Goal: Task Accomplishment & Management: Manage account settings

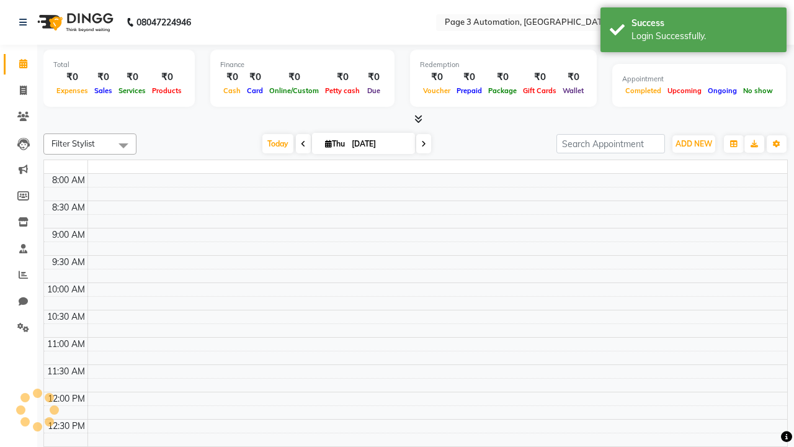
select select "en"
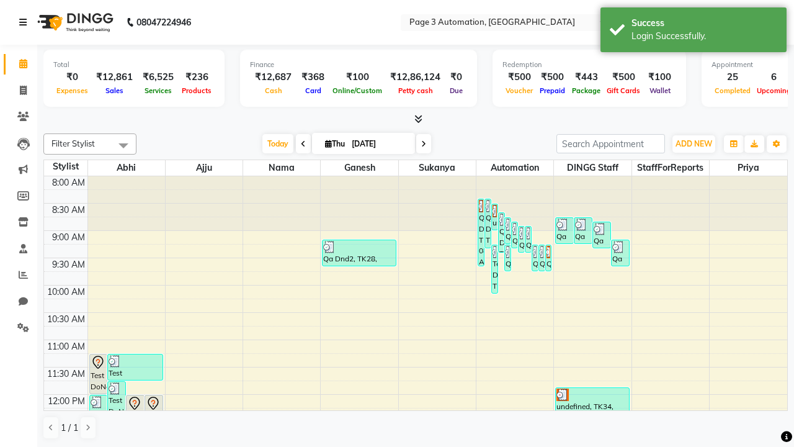
click at [25, 22] on icon at bounding box center [22, 22] width 7 height 9
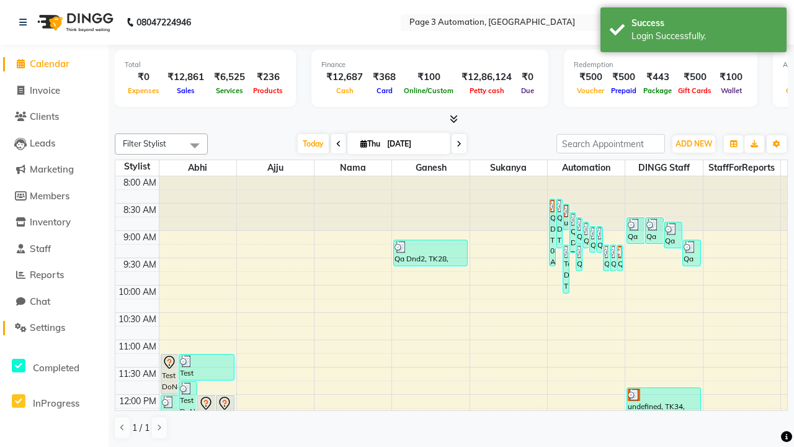
click at [54, 328] on span "Settings" at bounding box center [47, 327] width 35 height 12
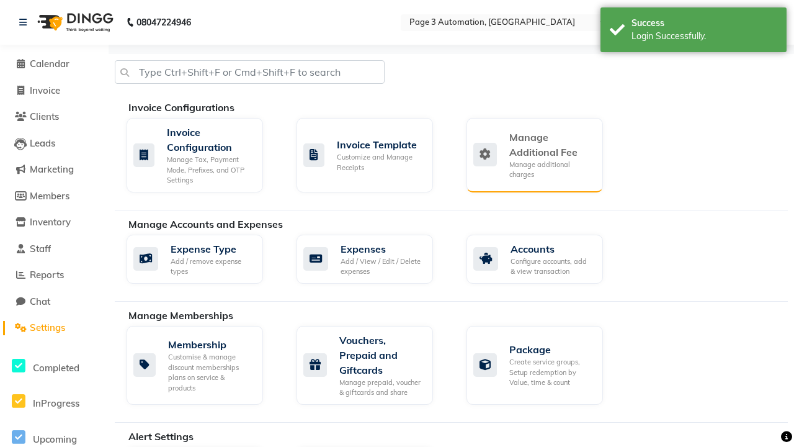
click at [534, 154] on div "Manage Additional Fee" at bounding box center [551, 145] width 84 height 30
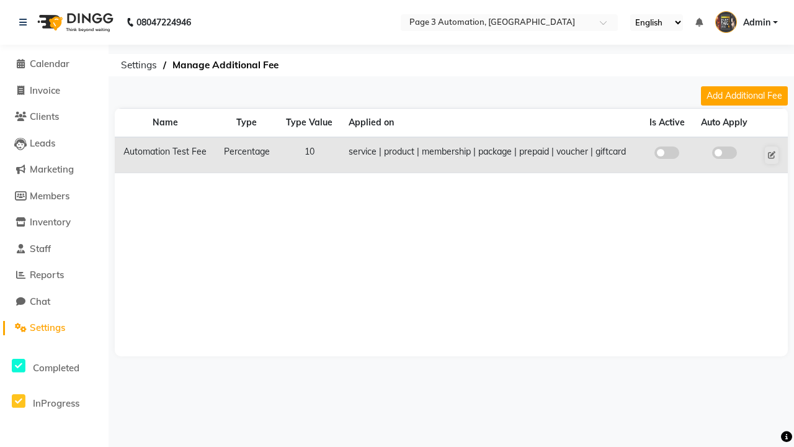
click at [667, 153] on span at bounding box center [666, 152] width 25 height 12
click at [667, 154] on input "checkbox" at bounding box center [667, 154] width 0 height 0
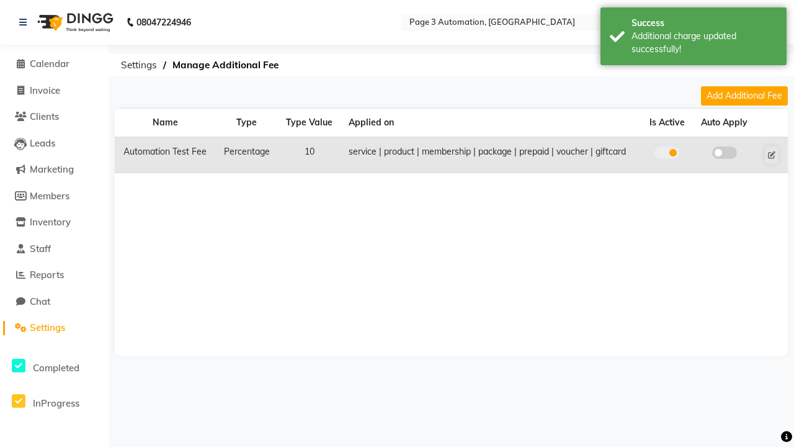
click at [724, 153] on span at bounding box center [724, 152] width 25 height 12
click at [725, 154] on input "checkbox" at bounding box center [725, 154] width 0 height 0
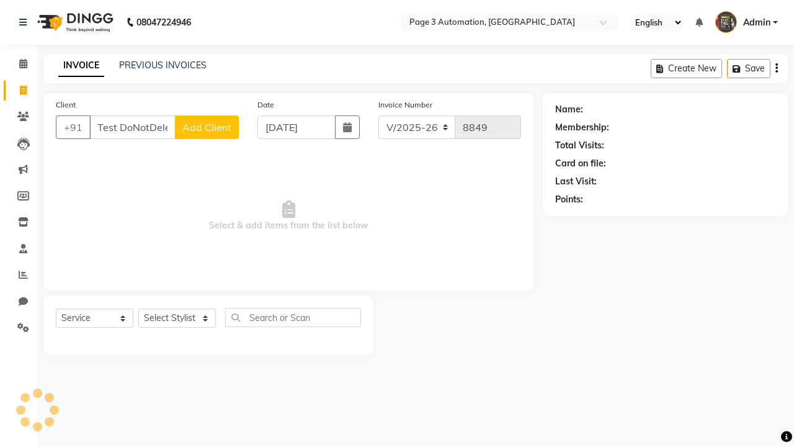
select select "2774"
select select "service"
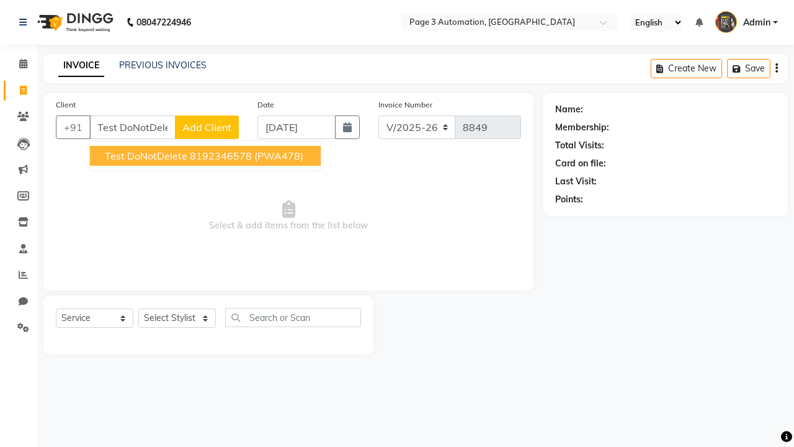
click at [207, 156] on ngb-highlight "8192346578" at bounding box center [221, 156] width 62 height 12
type input "8192346578"
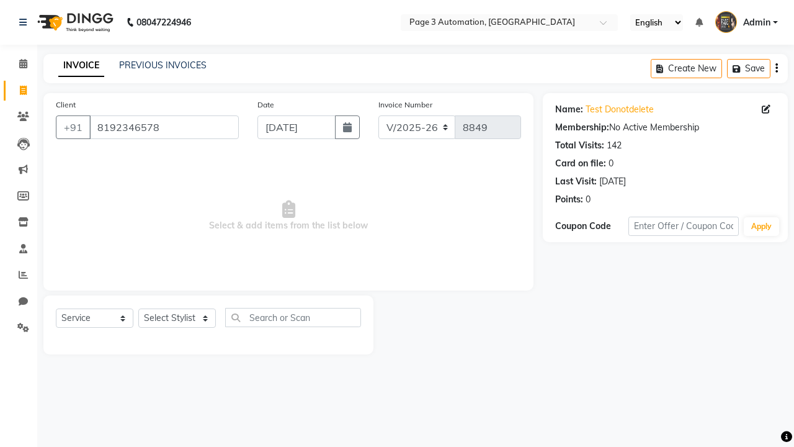
select select "71572"
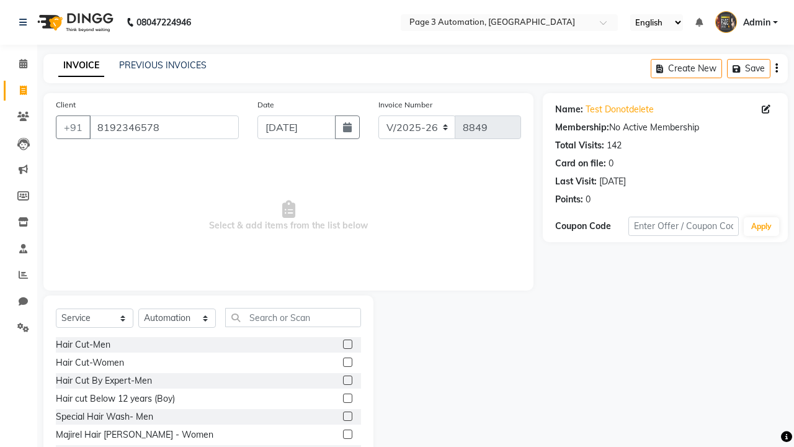
click at [347, 398] on label at bounding box center [347, 397] width 9 height 9
click at [347, 398] on input "checkbox" at bounding box center [347, 399] width 8 height 8
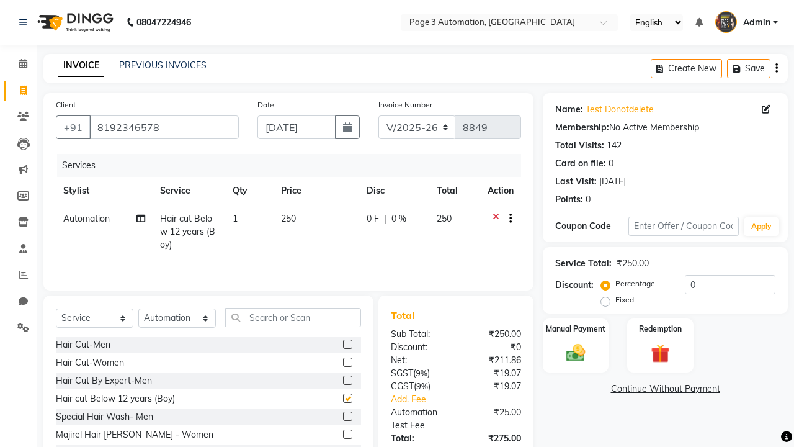
checkbox input "false"
click at [25, 22] on icon at bounding box center [22, 22] width 7 height 9
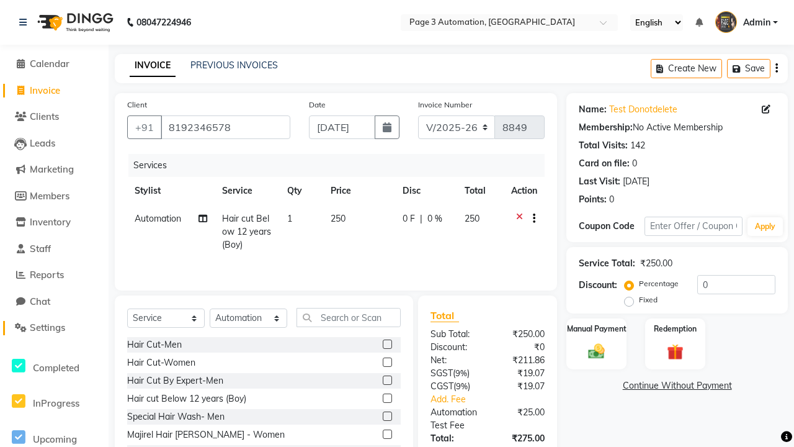
click at [54, 328] on span "Settings" at bounding box center [47, 327] width 35 height 12
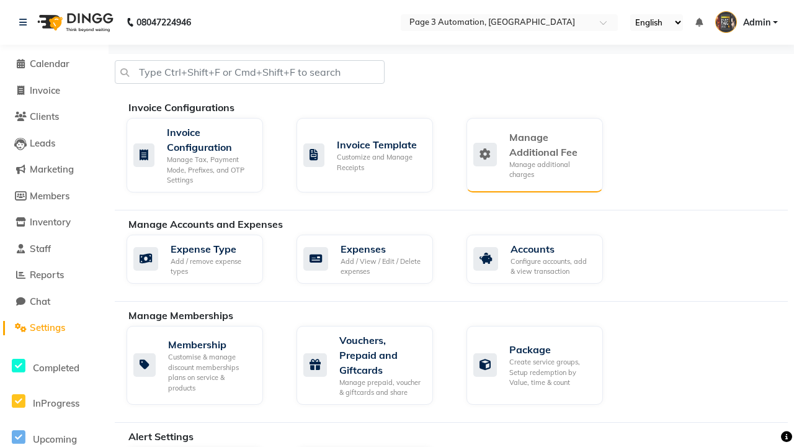
click at [534, 154] on div "Manage Additional Fee" at bounding box center [551, 145] width 84 height 30
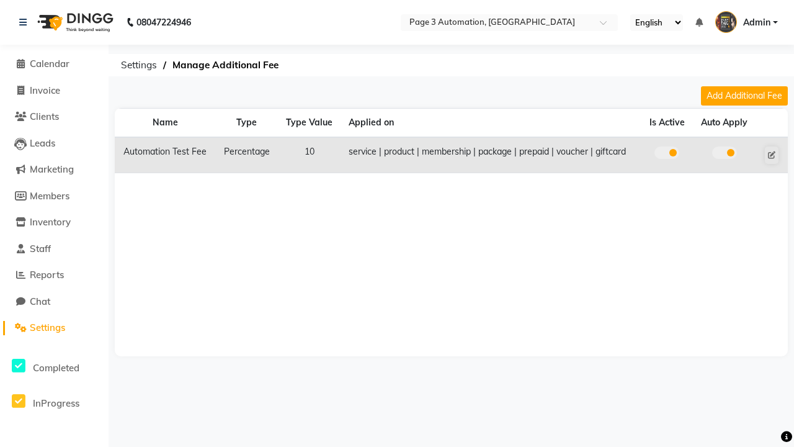
click at [667, 153] on span at bounding box center [666, 152] width 25 height 12
click at [667, 154] on input "checkbox" at bounding box center [667, 154] width 0 height 0
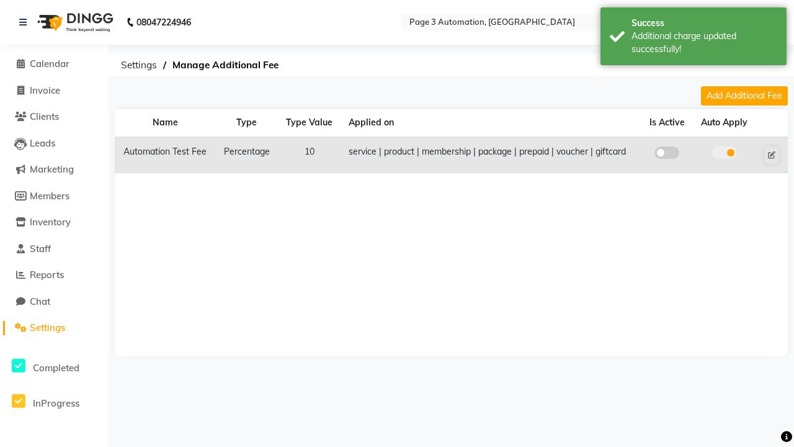
click at [724, 153] on span at bounding box center [724, 152] width 25 height 12
click at [725, 154] on input "checkbox" at bounding box center [725, 154] width 0 height 0
